Goal: Information Seeking & Learning: Learn about a topic

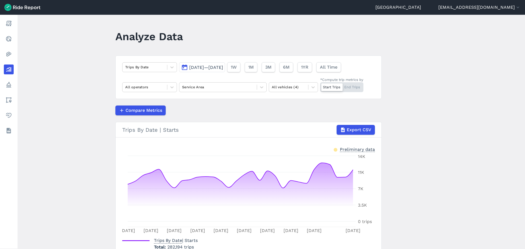
scroll to position [34, 0]
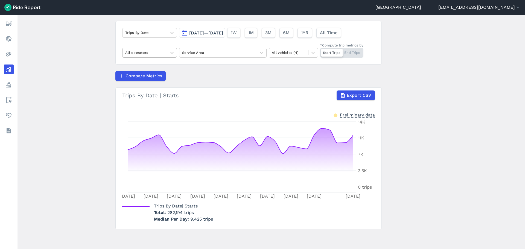
click at [155, 55] on div at bounding box center [144, 52] width 39 height 6
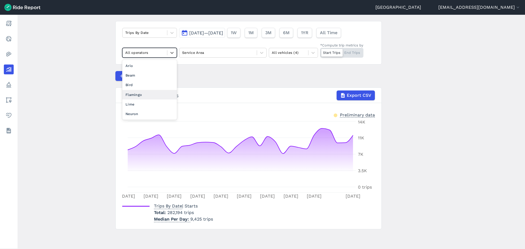
click at [142, 95] on div "Flamingo" at bounding box center [149, 95] width 55 height 10
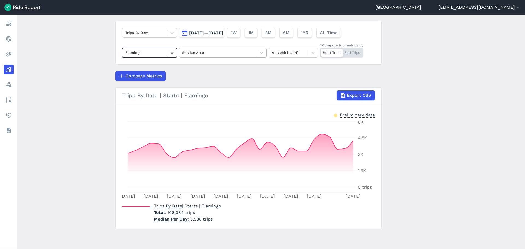
click at [201, 54] on div at bounding box center [218, 52] width 72 height 6
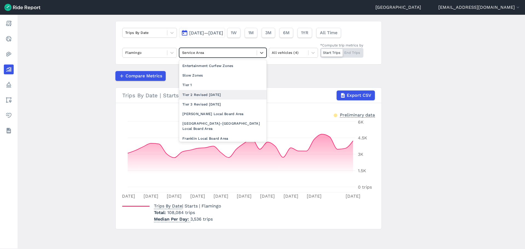
click at [201, 98] on div "Tier 2 Revised [DATE]" at bounding box center [222, 95] width 87 height 10
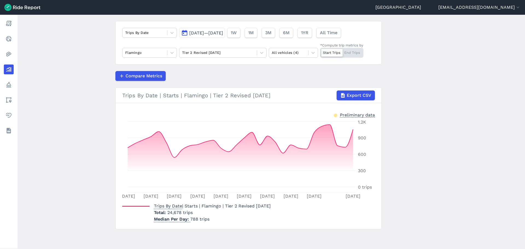
click at [195, 74] on div "Compare Metrics" at bounding box center [248, 76] width 266 height 10
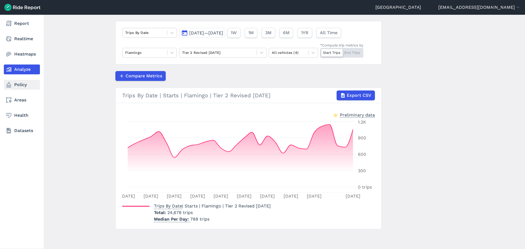
click at [20, 82] on link "Policy" at bounding box center [22, 85] width 36 height 10
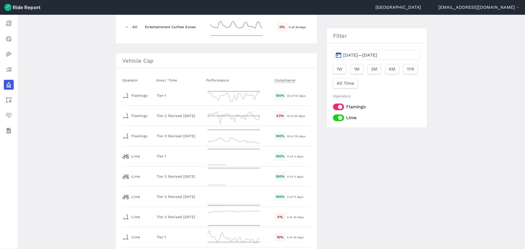
scroll to position [109, 0]
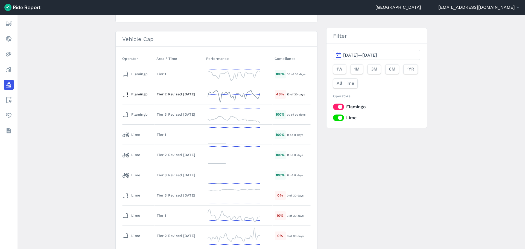
click at [174, 90] on td "Tier 2 Revised [DATE]" at bounding box center [179, 94] width 50 height 20
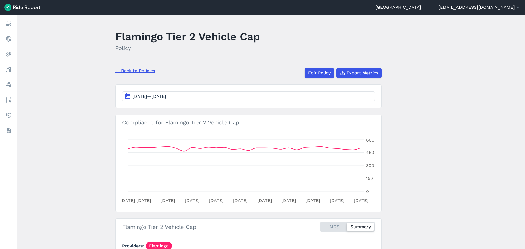
click at [141, 70] on link "← Back to Policies" at bounding box center [135, 71] width 40 height 7
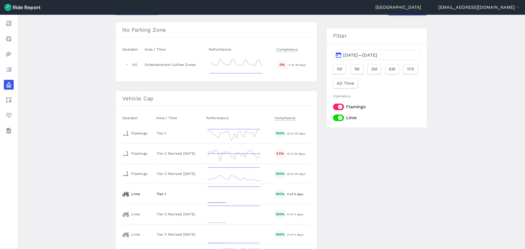
scroll to position [55, 0]
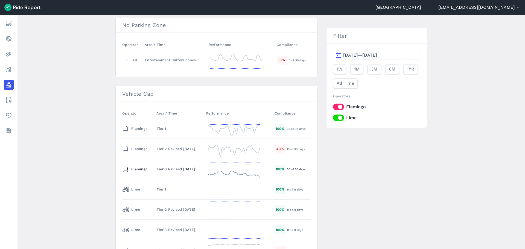
click at [158, 167] on div "Tier 3 Revised [DATE]" at bounding box center [179, 168] width 45 height 5
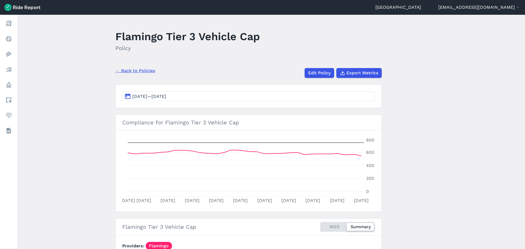
click at [138, 70] on link "← Back to Policies" at bounding box center [135, 71] width 40 height 7
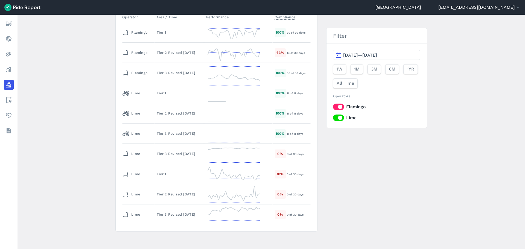
scroll to position [153, 0]
click at [160, 170] on div "Tier 1" at bounding box center [179, 171] width 45 height 5
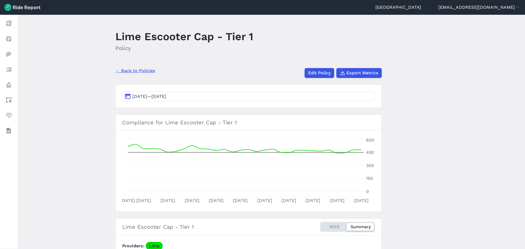
click at [128, 69] on link "← Back to Policies" at bounding box center [135, 71] width 40 height 7
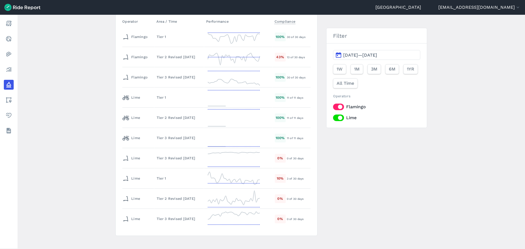
scroll to position [153, 0]
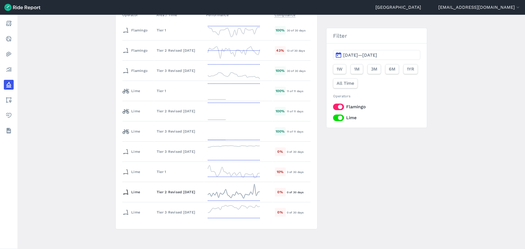
click at [158, 193] on div "Tier 2 Revised [DATE]" at bounding box center [179, 191] width 45 height 5
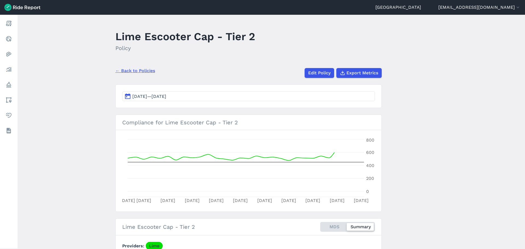
scroll to position [27, 0]
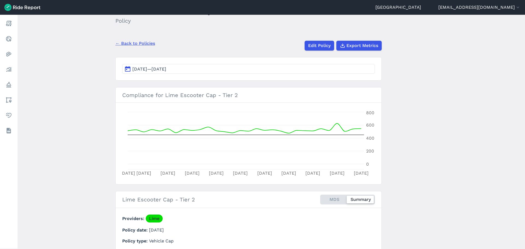
click at [130, 48] on div "← Back to Policies Edit Policy Export Metrics" at bounding box center [248, 43] width 266 height 14
click at [130, 45] on link "← Back to Policies" at bounding box center [135, 43] width 40 height 7
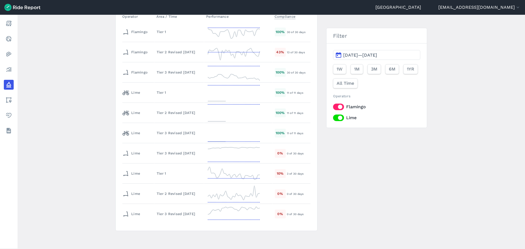
scroll to position [153, 0]
click at [170, 215] on div "Tier 3 Revised [DATE]" at bounding box center [179, 212] width 45 height 5
